Goal: Information Seeking & Learning: Learn about a topic

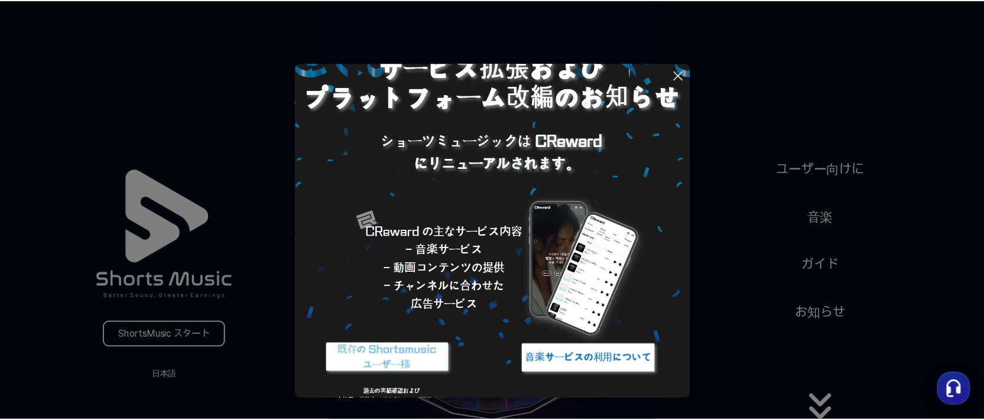
scroll to position [61, 0]
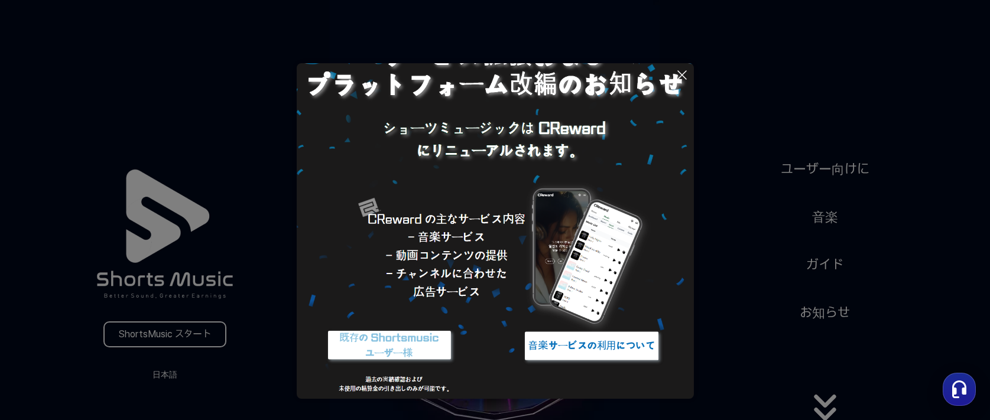
click at [833, 405] on button at bounding box center [495, 210] width 990 height 420
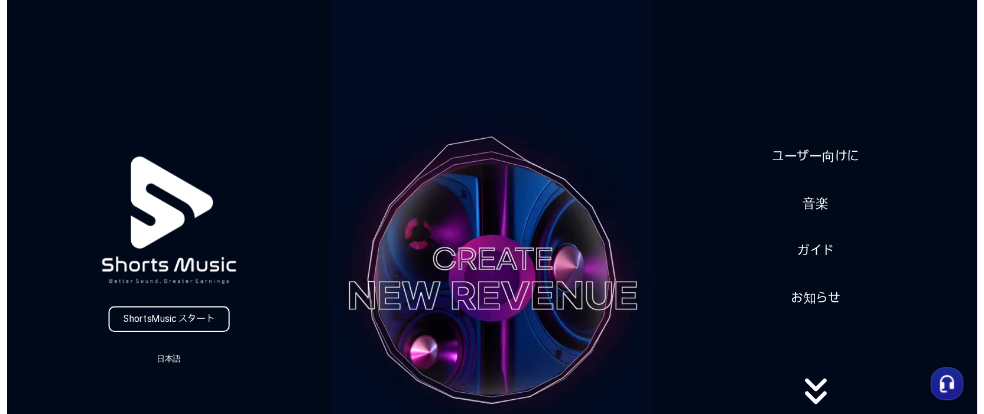
scroll to position [0, 0]
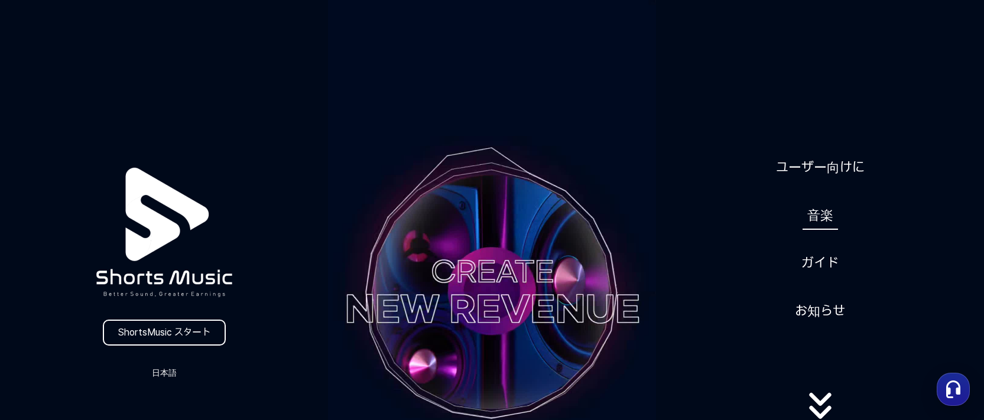
click at [822, 222] on link "音楽" at bounding box center [820, 215] width 35 height 29
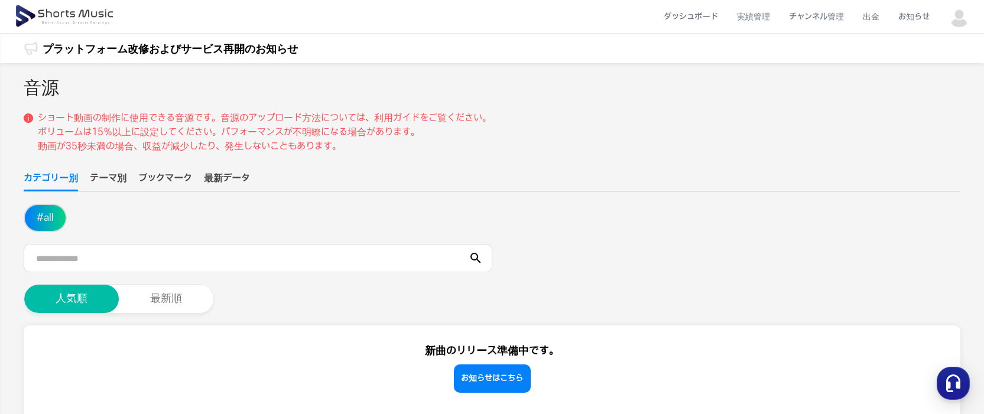
click at [103, 172] on button "テーマ別" at bounding box center [108, 181] width 37 height 20
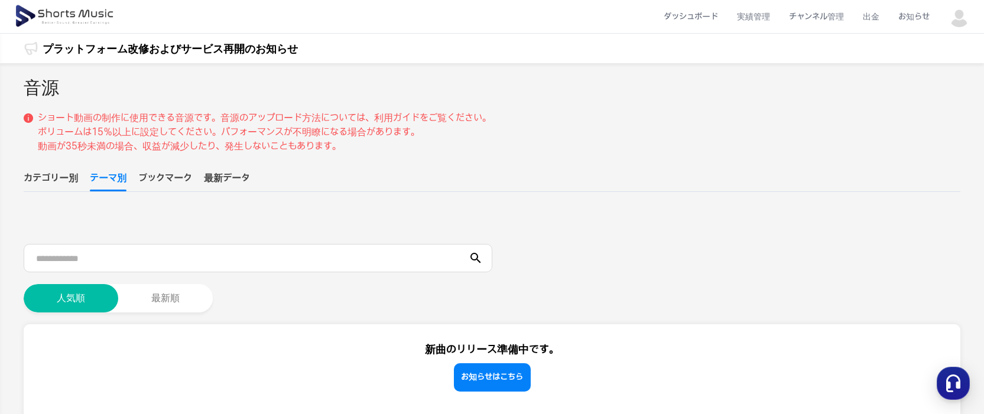
click at [157, 176] on button "ブックマーク" at bounding box center [165, 181] width 54 height 20
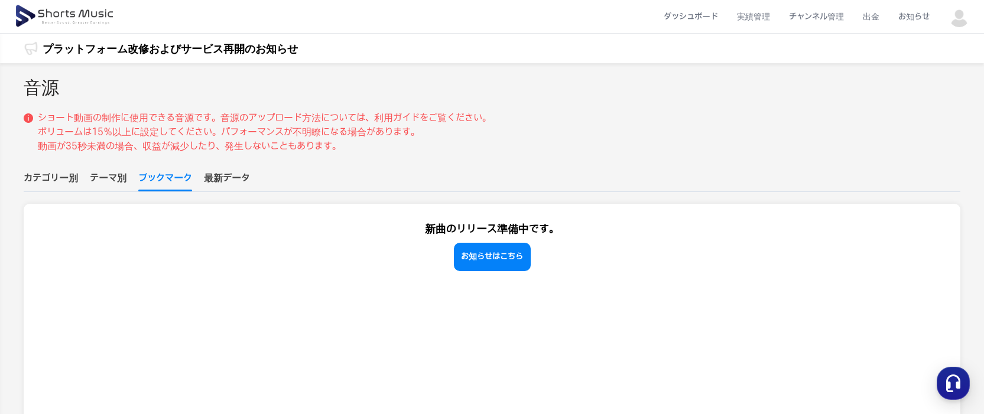
click at [217, 178] on button "最新データ" at bounding box center [227, 181] width 46 height 20
click at [60, 176] on button "カテゴリー別" at bounding box center [51, 181] width 54 height 20
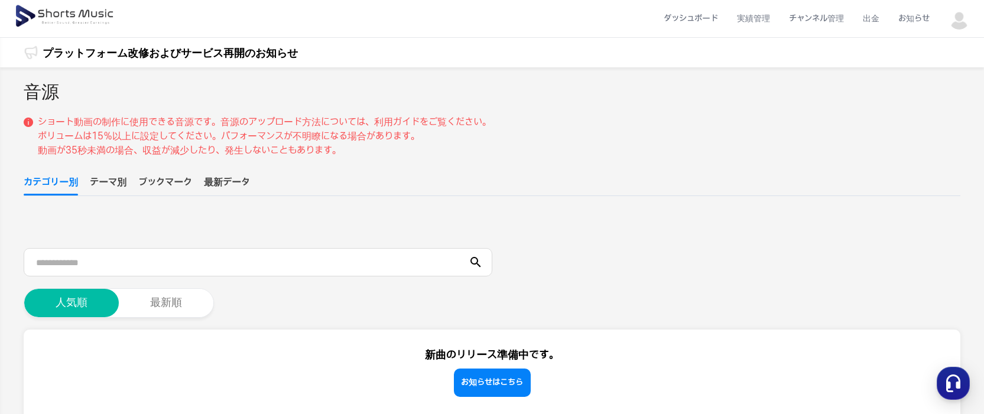
click at [222, 54] on link "プラットフォーム改修およびサービス再開のお知らせ" at bounding box center [170, 53] width 255 height 16
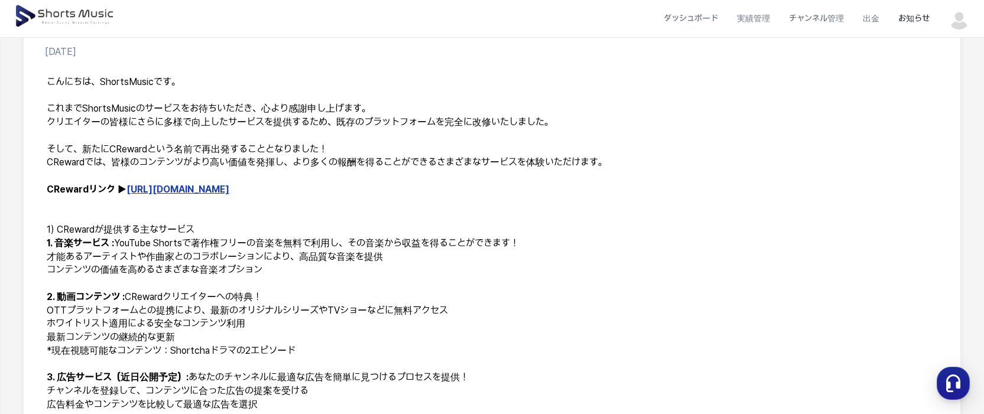
scroll to position [177, 0]
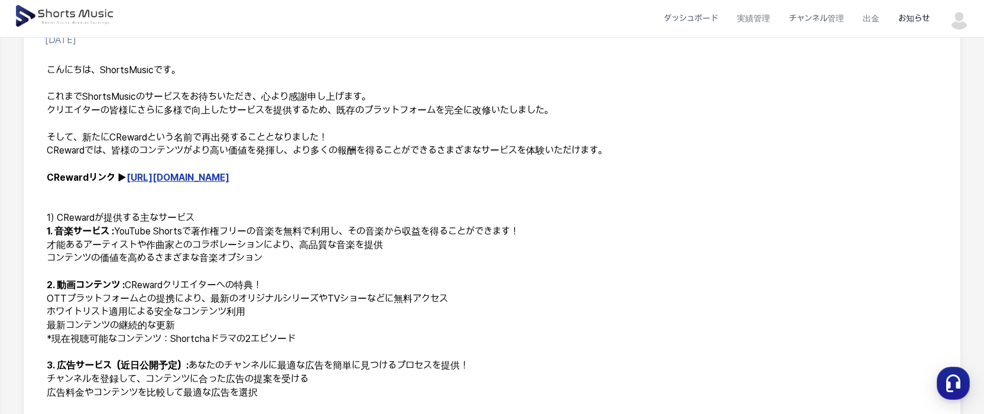
click at [174, 177] on link "[URL][DOMAIN_NAME]" at bounding box center [177, 177] width 103 height 11
